Goal: Find contact information: Obtain details needed to contact an individual or organization

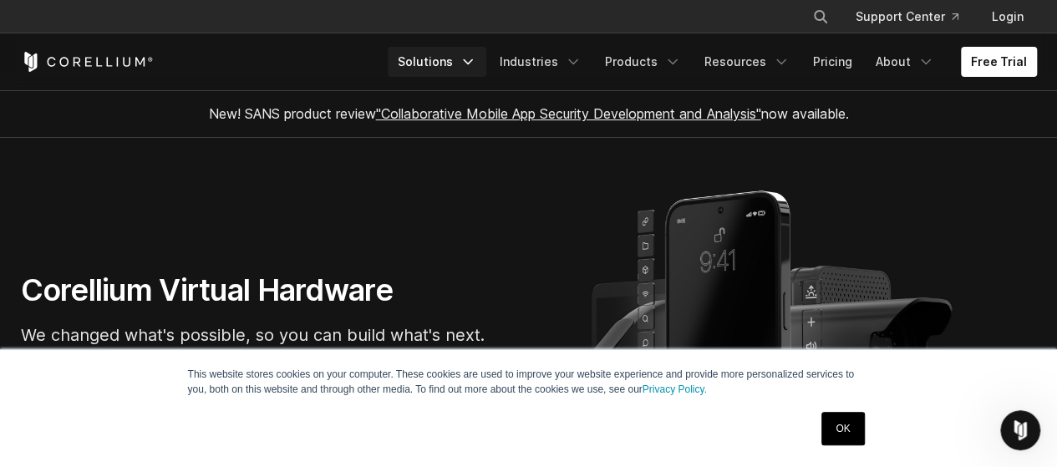
click at [476, 61] on icon "Navigation Menu" at bounding box center [468, 61] width 17 height 17
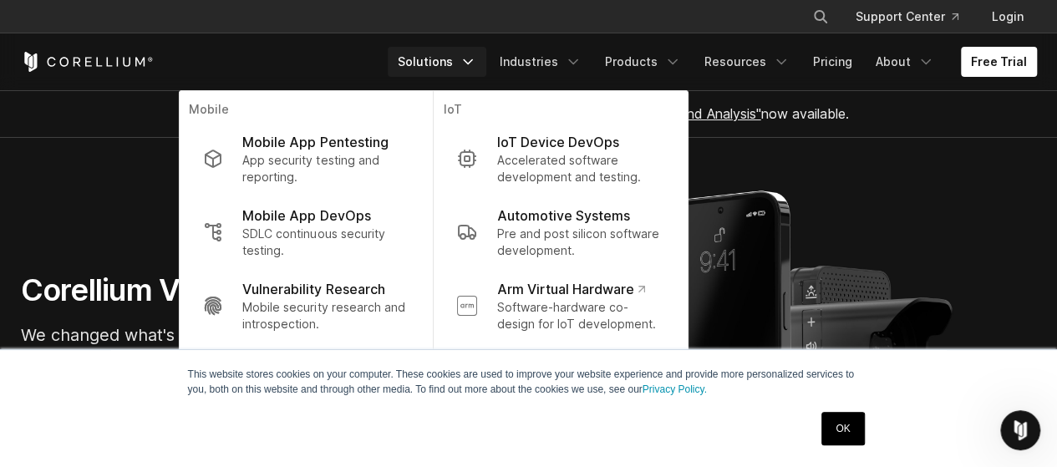
click at [167, 190] on section "Corellium Virtual Hardware We changed what's possible, so you can build what's …" at bounding box center [528, 341] width 1057 height 406
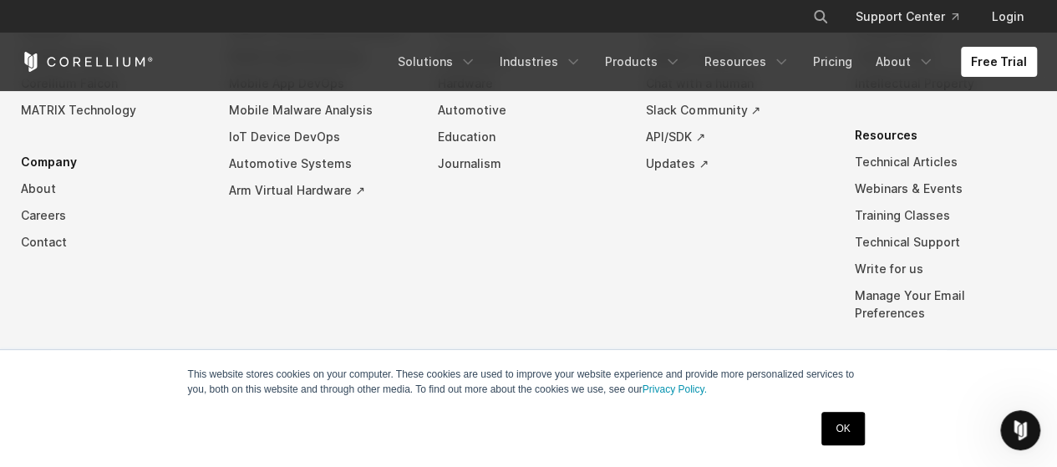
scroll to position [3962, 0]
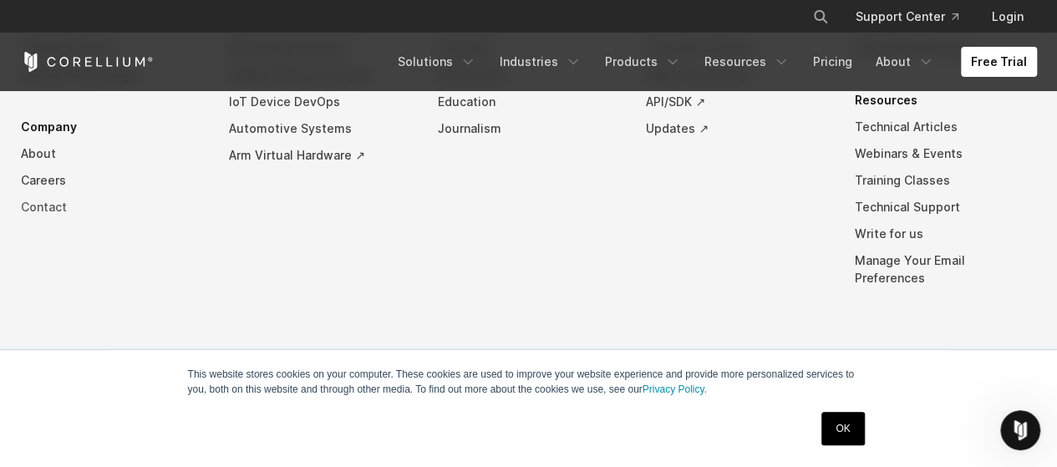
click at [40, 221] on link "Contact" at bounding box center [112, 207] width 182 height 27
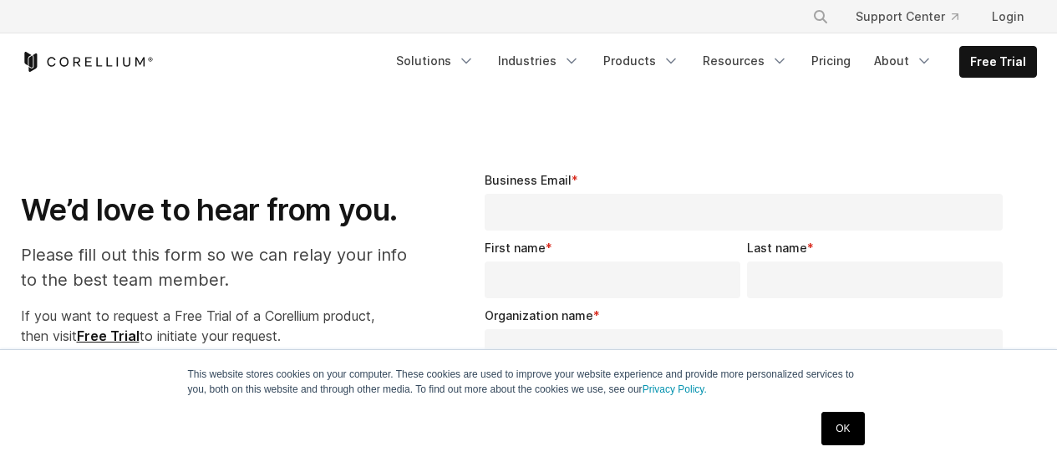
select select "**"
click at [924, 61] on icon "Navigation Menu" at bounding box center [924, 61] width 17 height 17
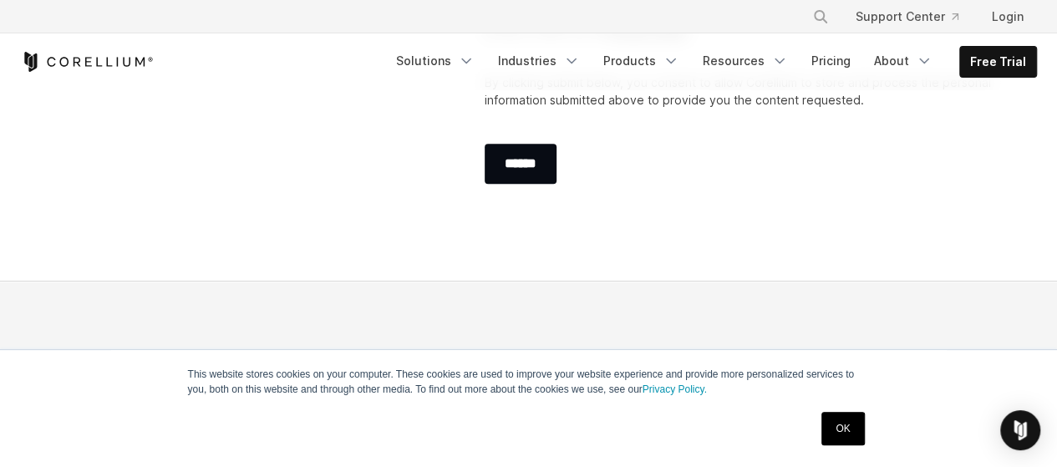
scroll to position [1472, 0]
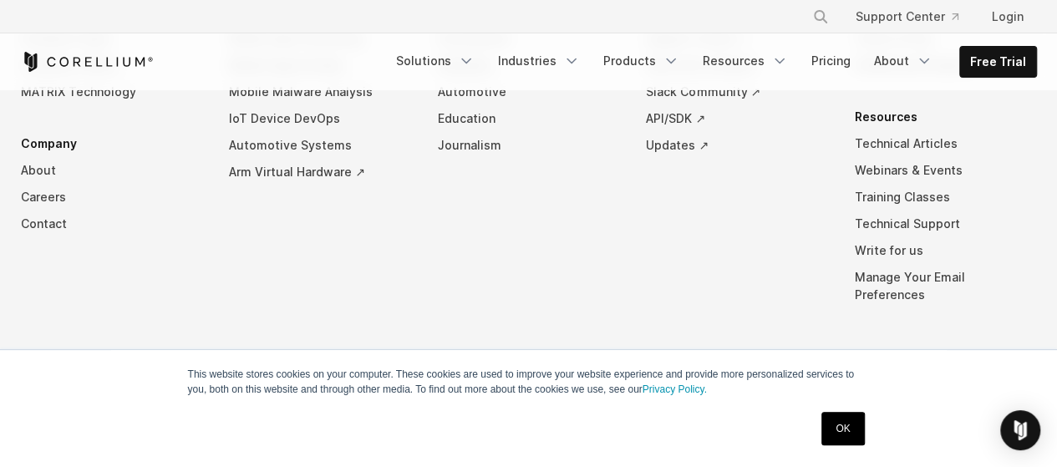
click at [836, 424] on link "OK" at bounding box center [842, 428] width 43 height 33
